Goal: Find specific fact: Find contact information

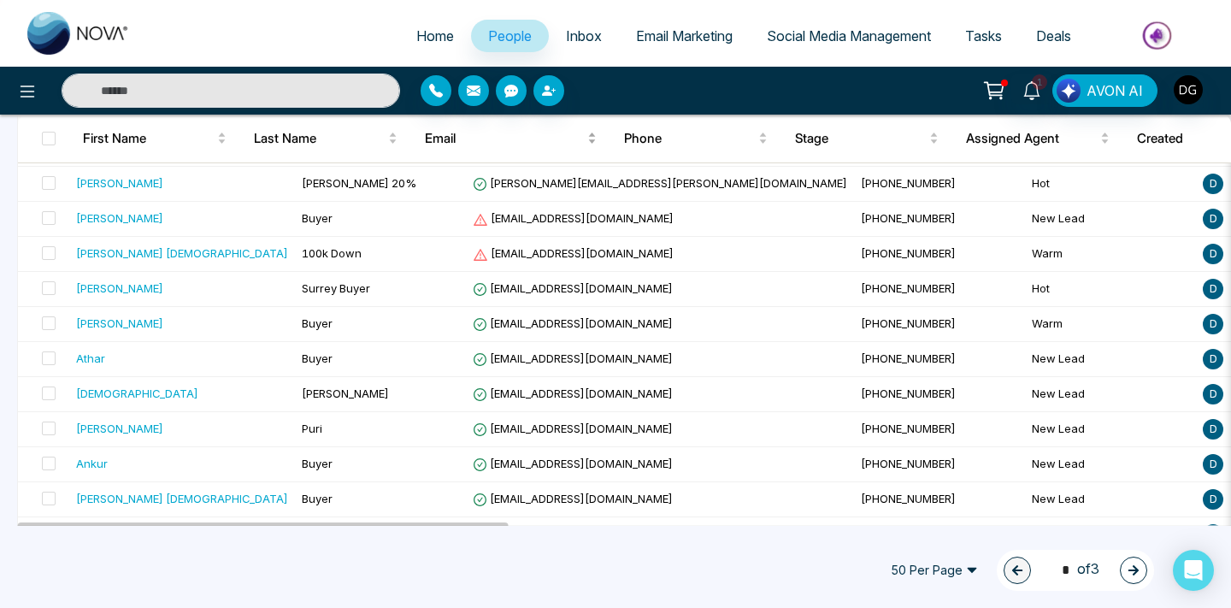
scroll to position [1576, 0]
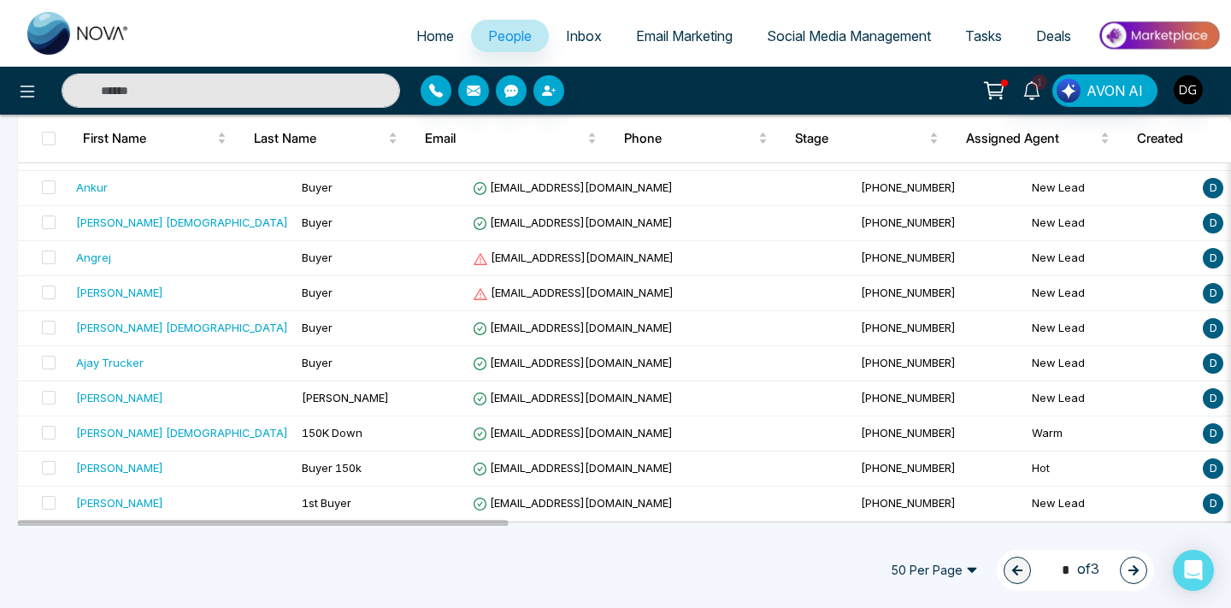
click at [1143, 563] on button "button" at bounding box center [1133, 569] width 27 height 27
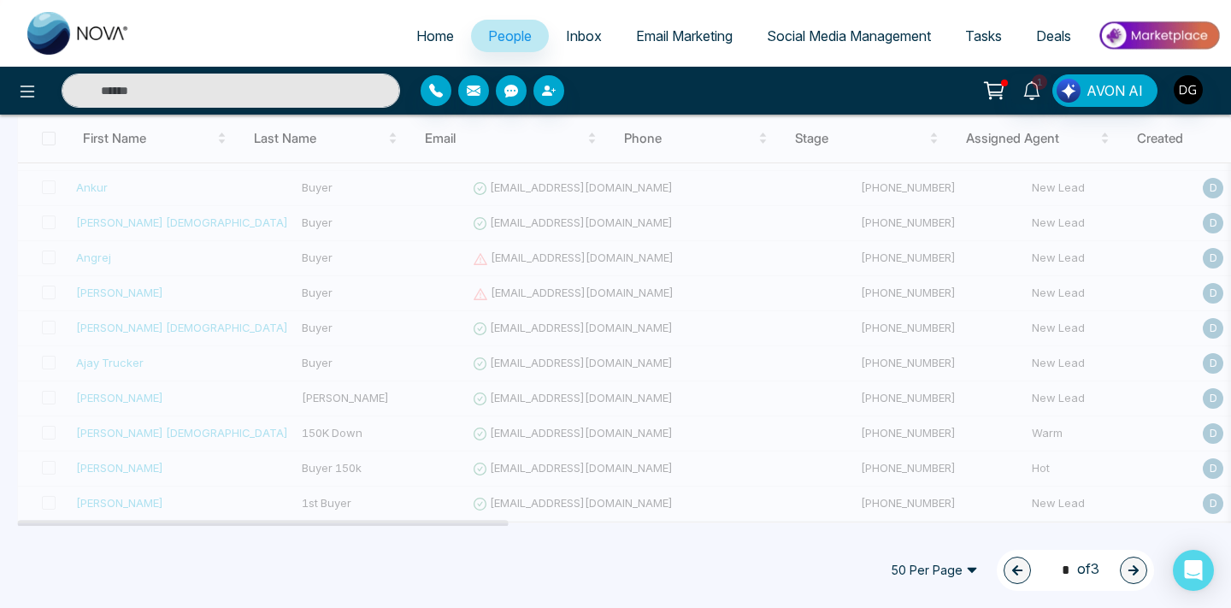
type input "*"
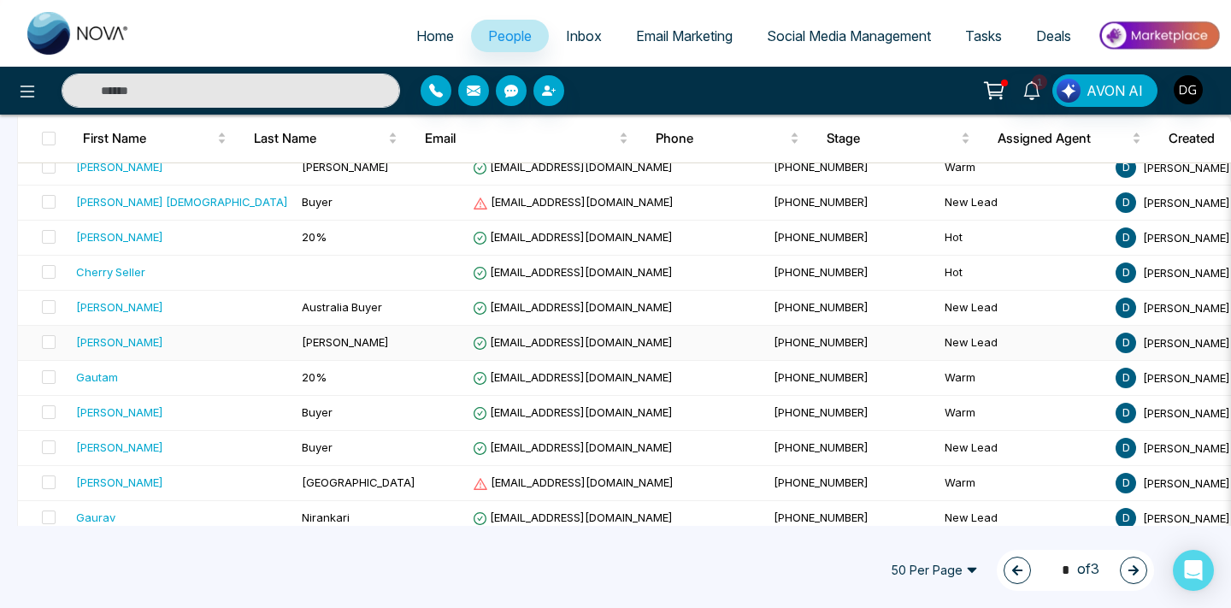
scroll to position [368, 0]
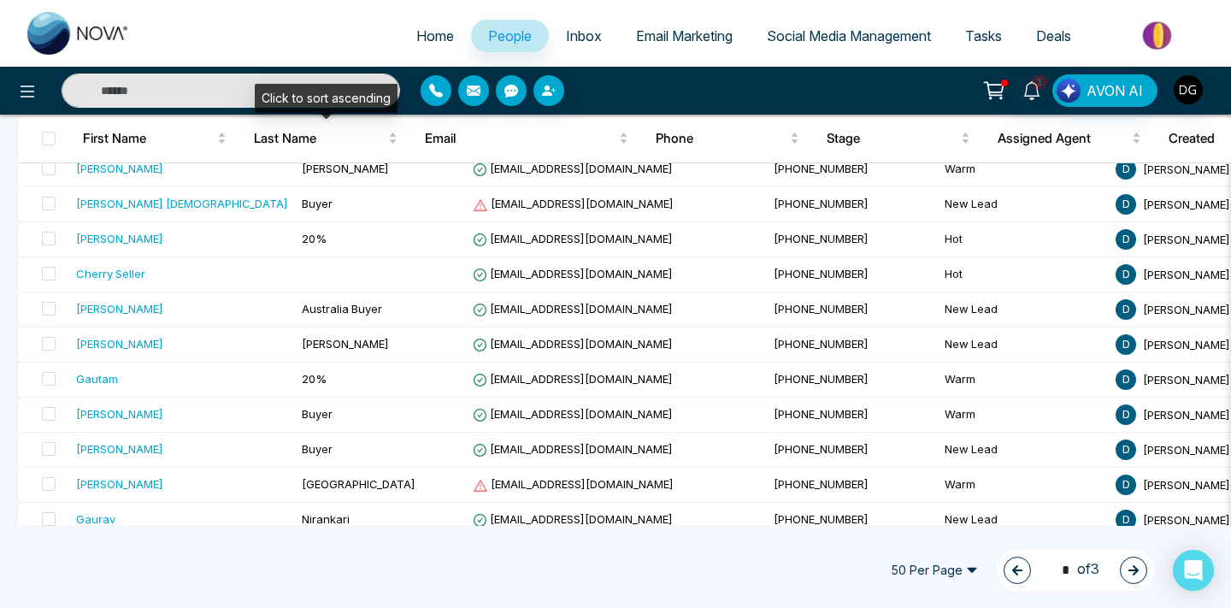
click at [252, 94] on input "text" at bounding box center [231, 90] width 338 height 34
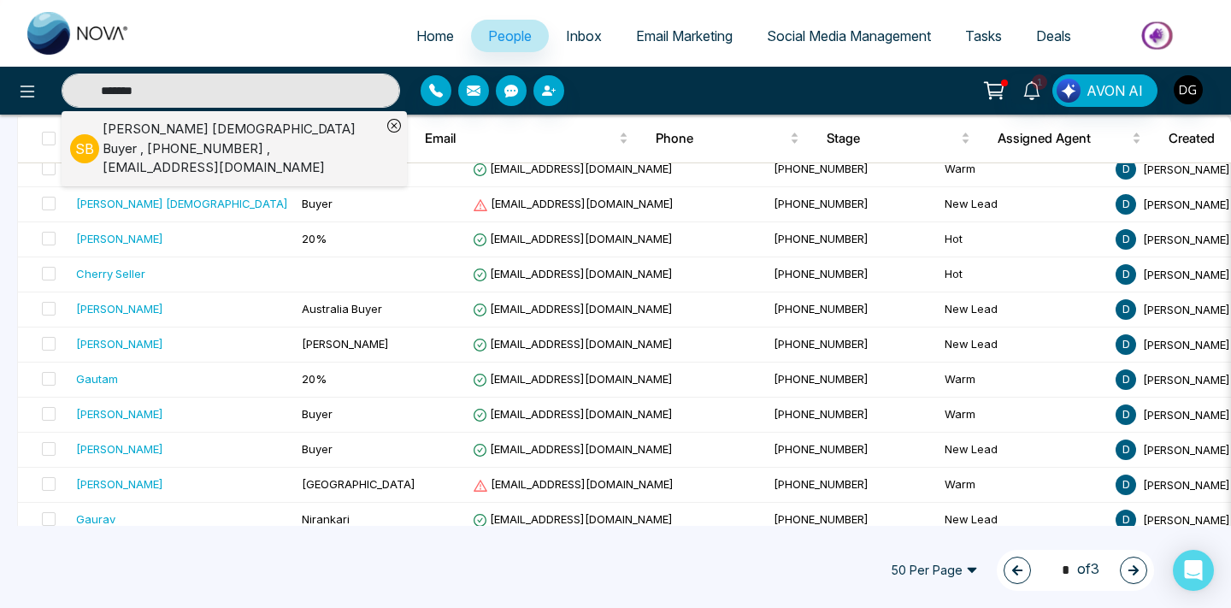
type input "*******"
click at [261, 121] on div "[PERSON_NAME][DEMOGRAPHIC_DATA] , [PHONE_NUMBER] , [EMAIL_ADDRESS][DOMAIN_NAME]" at bounding box center [242, 149] width 279 height 58
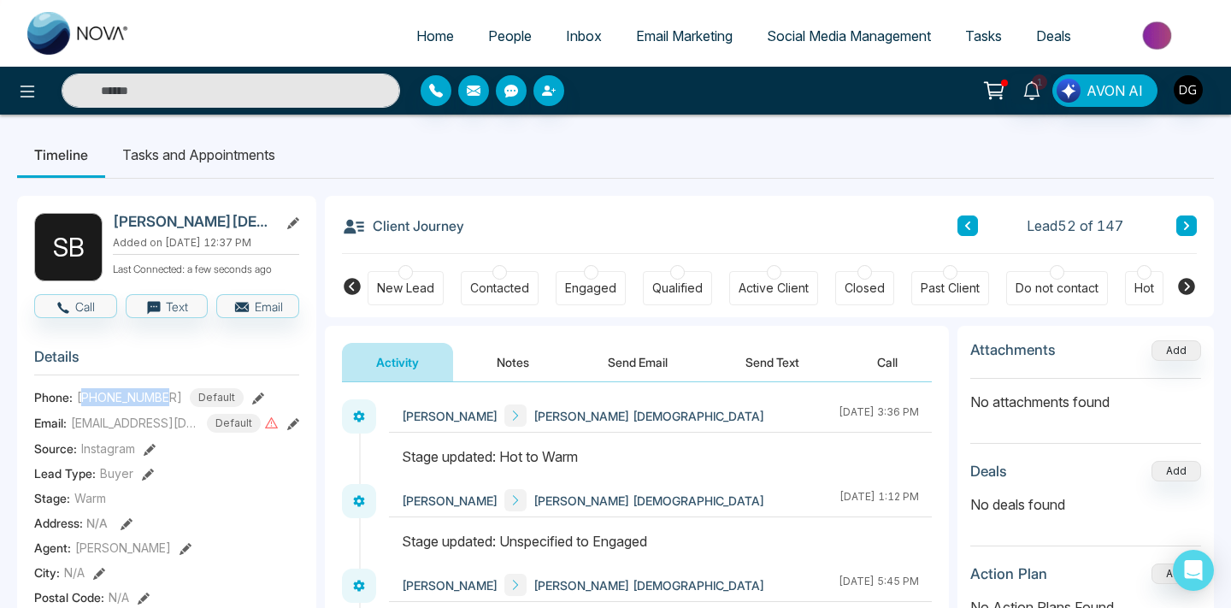
drag, startPoint x: 85, startPoint y: 394, endPoint x: 168, endPoint y: 391, distance: 82.9
click at [168, 391] on span "[PHONE_NUMBER]" at bounding box center [129, 397] width 105 height 18
copy span "15149100064"
